Goal: Navigation & Orientation: Find specific page/section

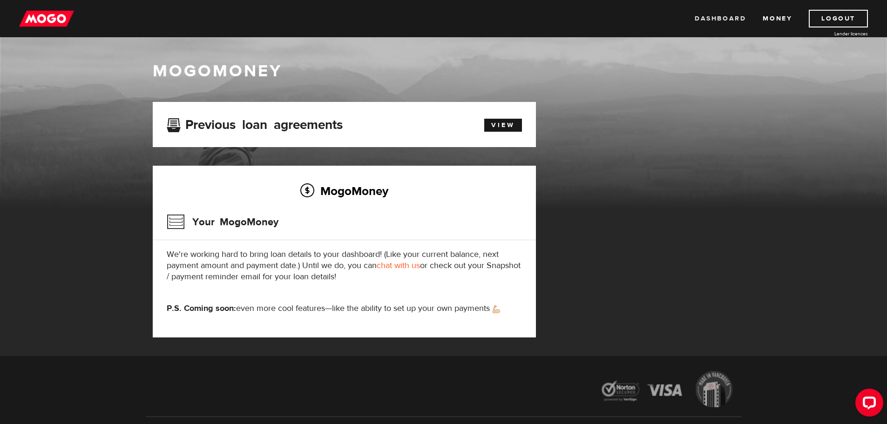
click at [728, 20] on link "Dashboard" at bounding box center [719, 19] width 51 height 18
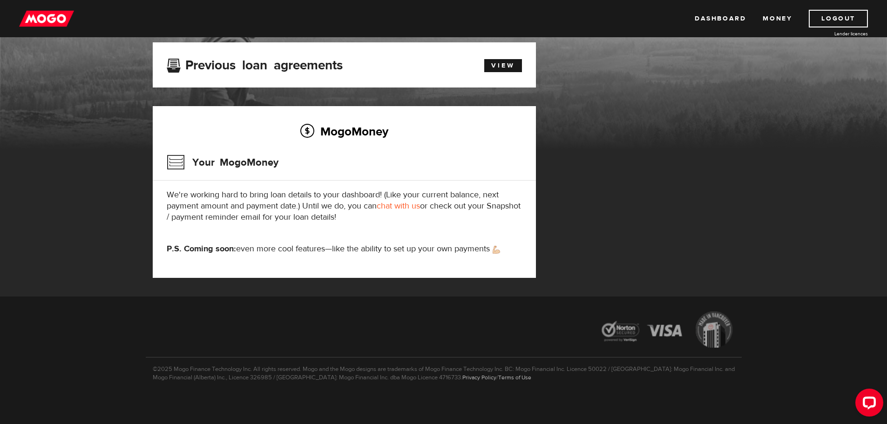
scroll to position [62, 0]
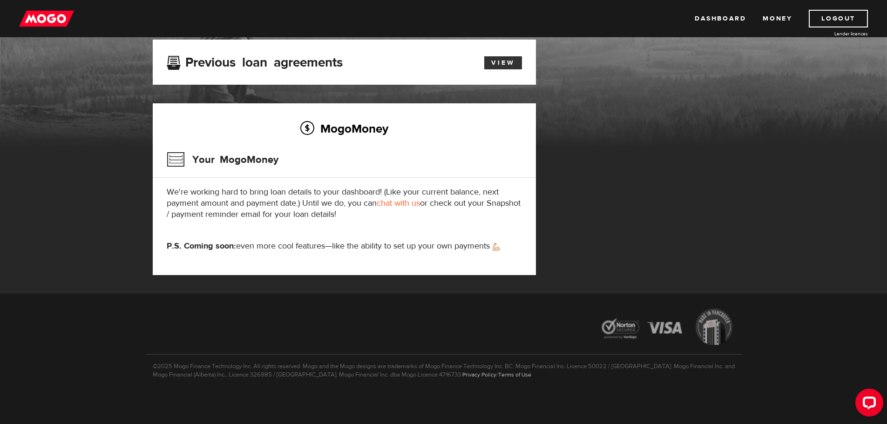
click at [505, 61] on link "View" at bounding box center [503, 62] width 38 height 13
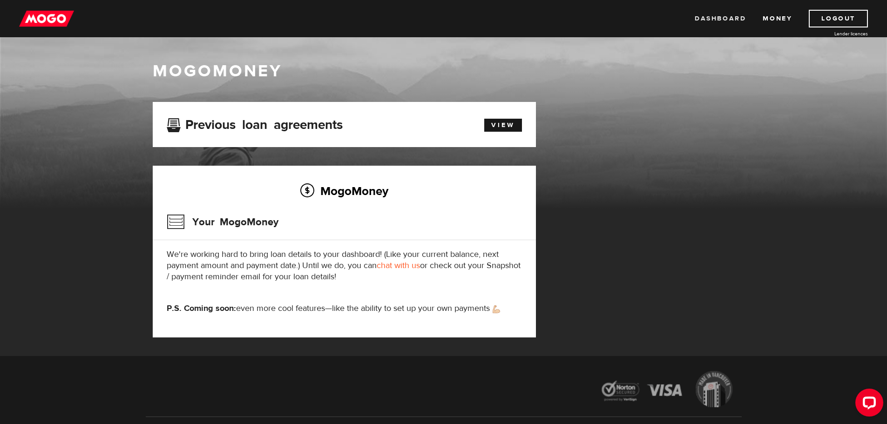
click at [715, 16] on link "Dashboard" at bounding box center [719, 19] width 51 height 18
click at [725, 21] on link "Dashboard" at bounding box center [719, 19] width 51 height 18
